Goal: Information Seeking & Learning: Learn about a topic

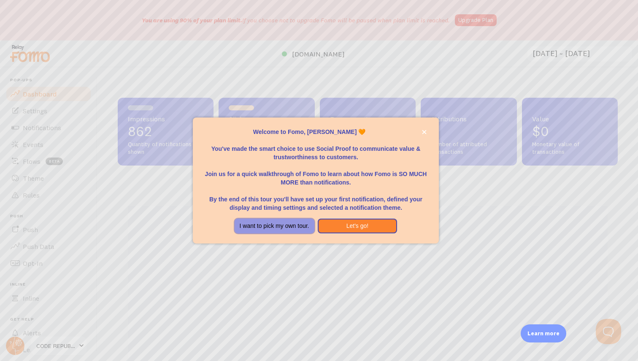
click at [295, 230] on button "I want to pick my own tour." at bounding box center [275, 226] width 80 height 15
